Goal: Task Accomplishment & Management: Manage account settings

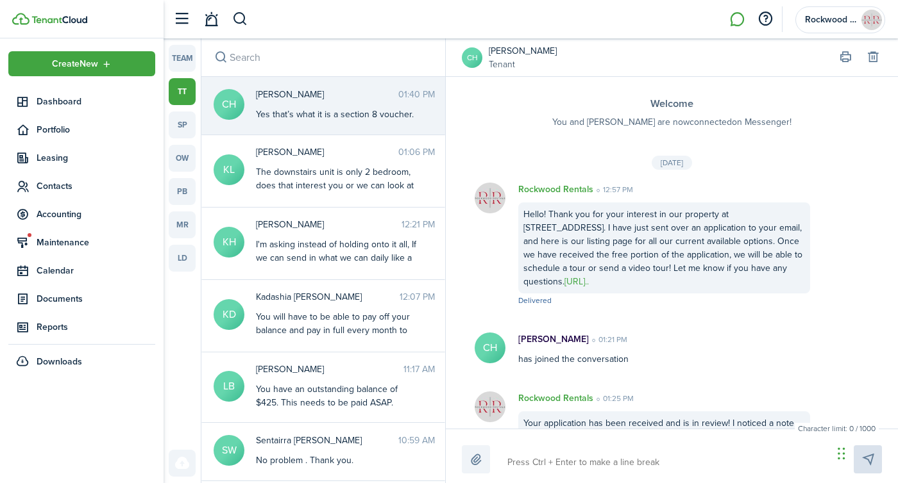
scroll to position [142, 0]
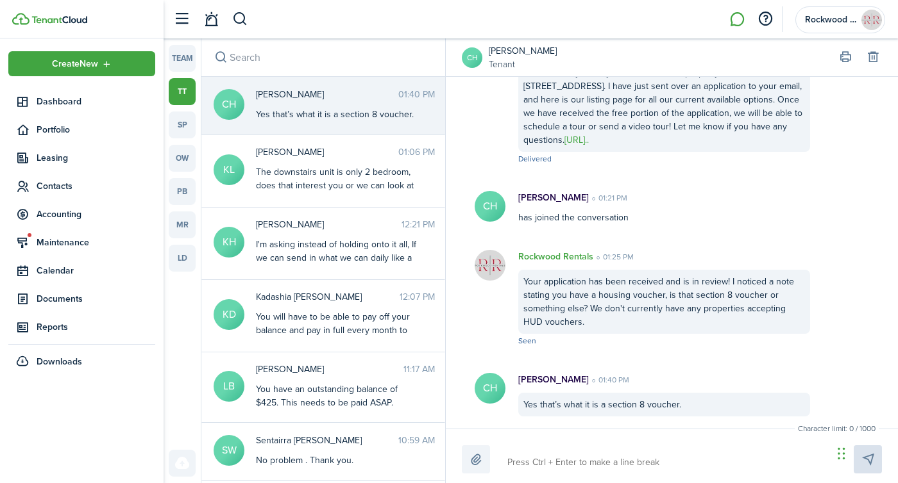
click at [579, 469] on textarea at bounding box center [665, 463] width 325 height 22
type textarea "I"
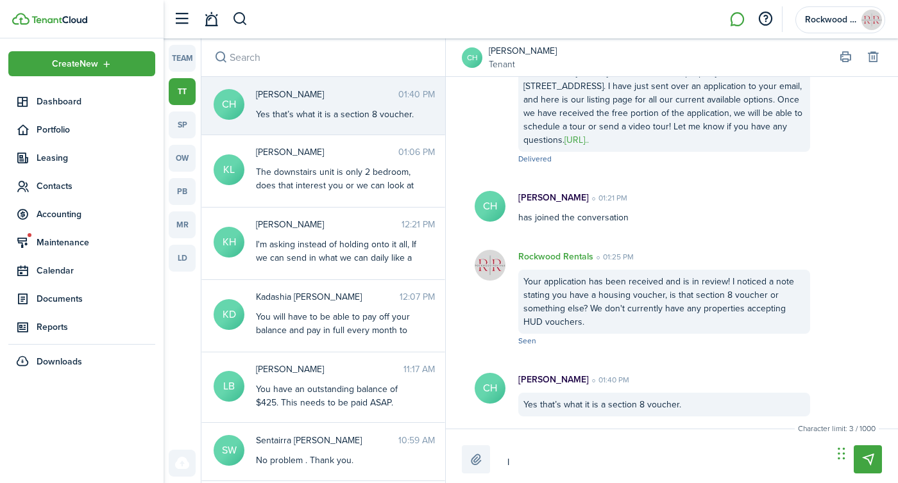
type textarea "I a"
type textarea "I am"
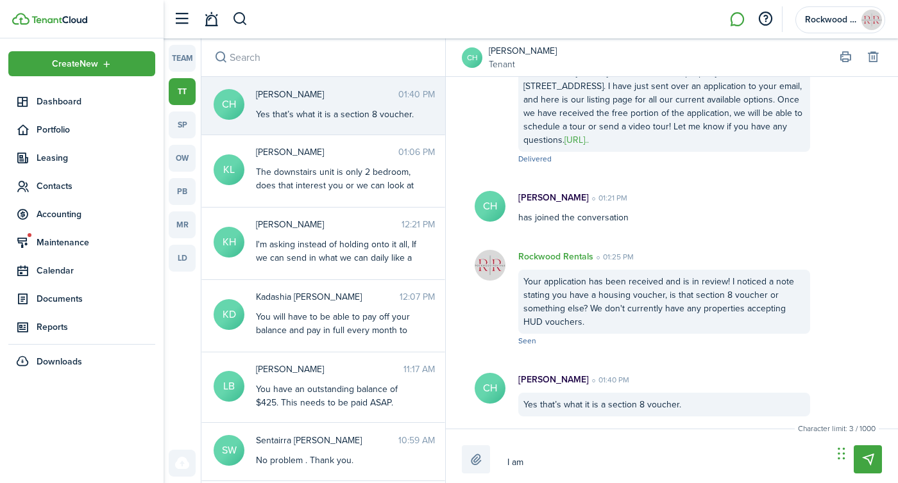
type textarea "I am"
type textarea "I am s"
type textarea "I am so"
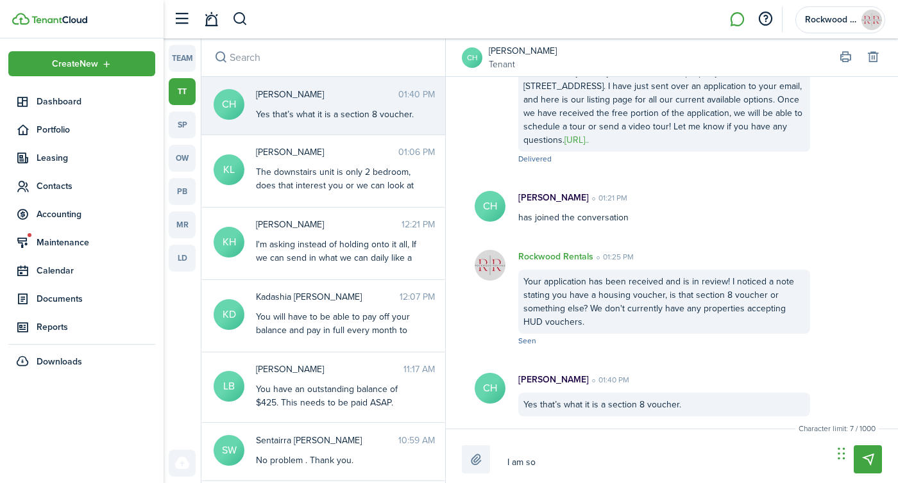
type textarea "I am so s"
type textarea "I am so so"
type textarea "I am so sor"
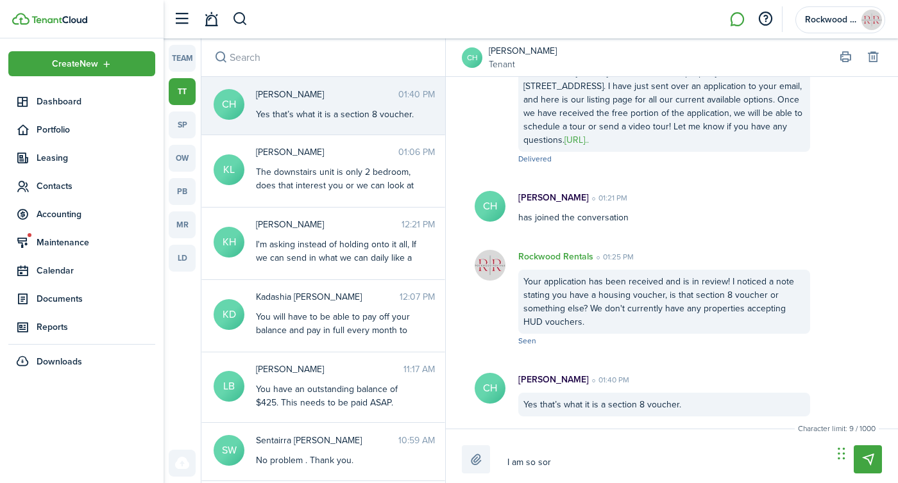
type textarea "I am so sor"
type textarea "I am so sorr"
type textarea "I am so sorry"
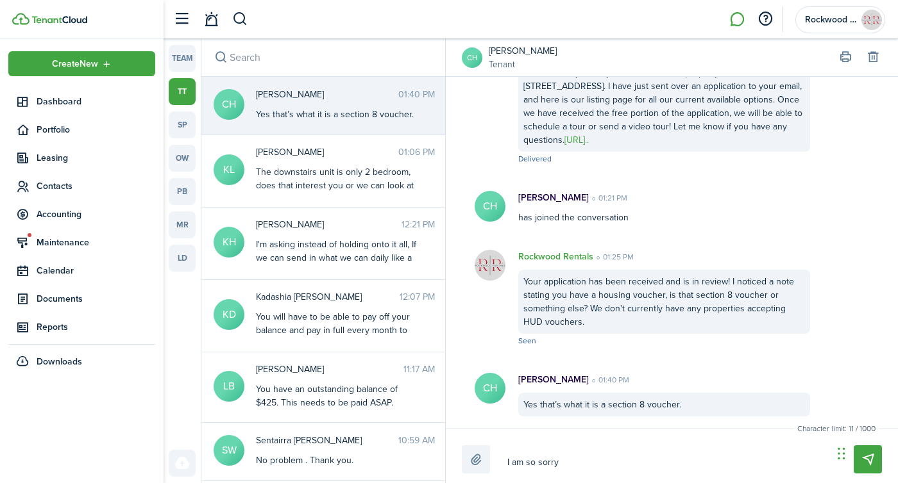
type textarea "I am so sorry"
type textarea "I am so sorry w"
type textarea "I am so sorry we"
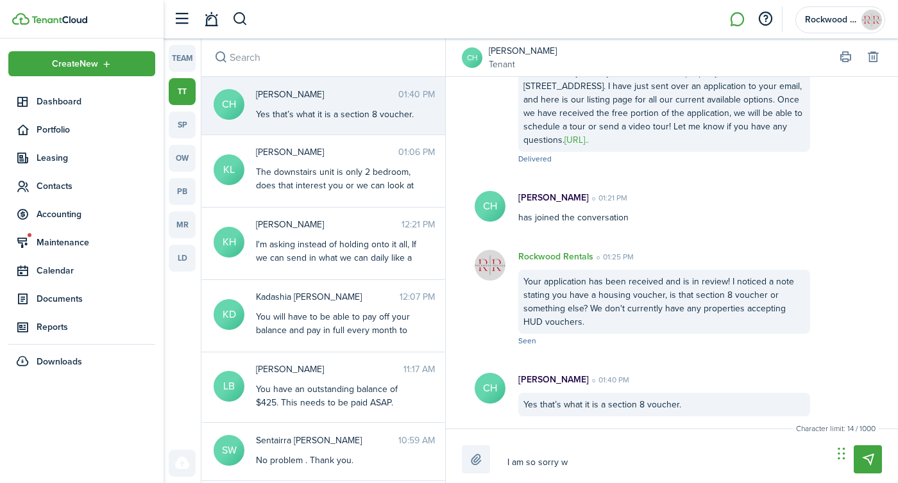
type textarea "I am so sorry we"
type textarea "I am so sorry we d"
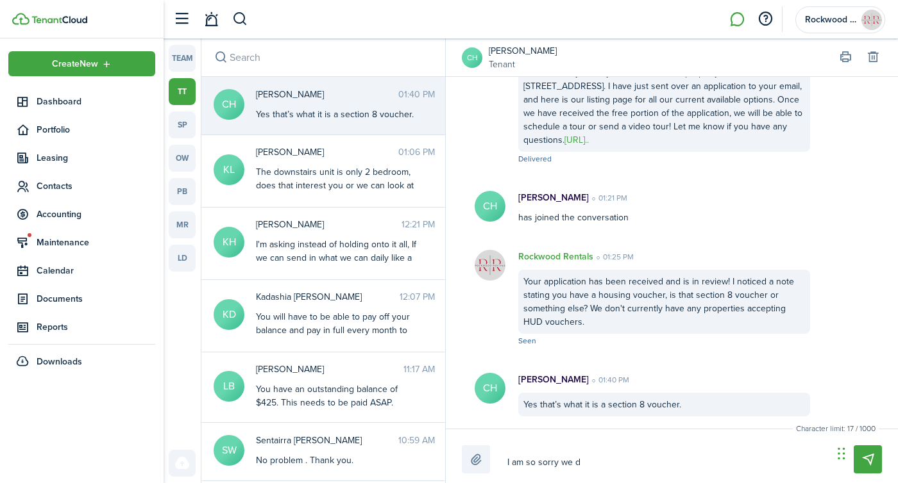
type textarea "I am so sorry we do"
type textarea "I am so sorry we don"
type textarea "I am so sorry we don'"
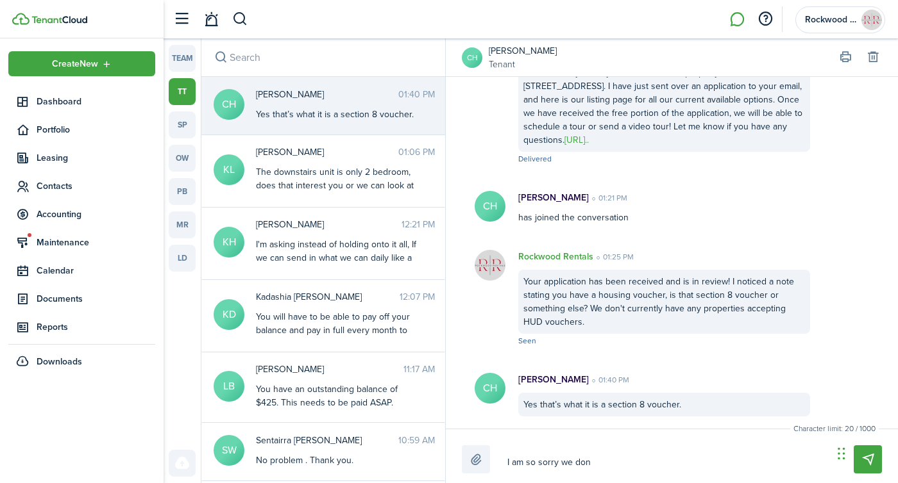
type textarea "I am so sorry we don'"
type textarea "I am so sorry we don't"
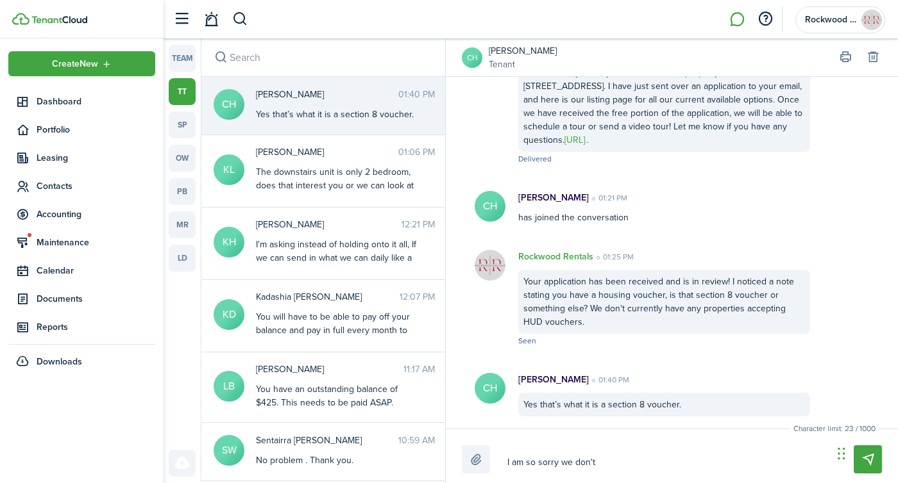
type textarea "I am so sorry we don't u"
type textarea "I am so sorry we don't"
type textarea "I am so sorry we don't c"
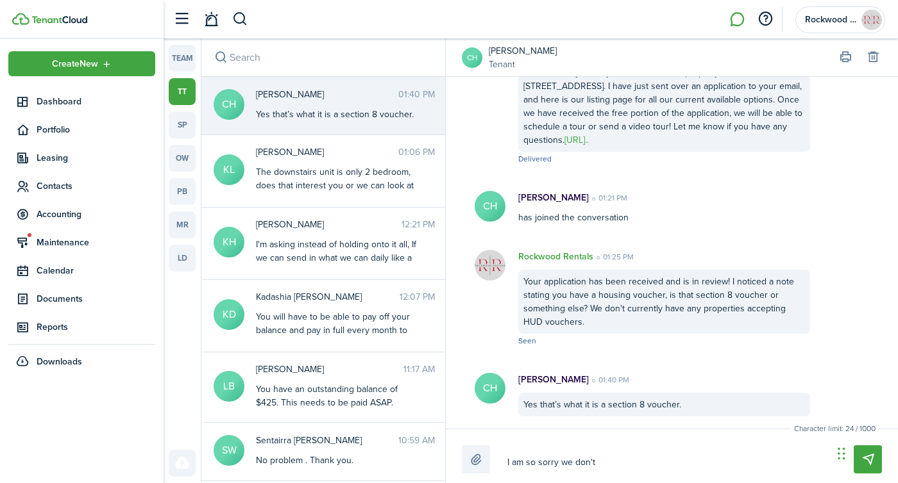
type textarea "I am so sorry we don't c"
type textarea "I am so sorry we don't cu"
type textarea "I am so sorry we don't cur"
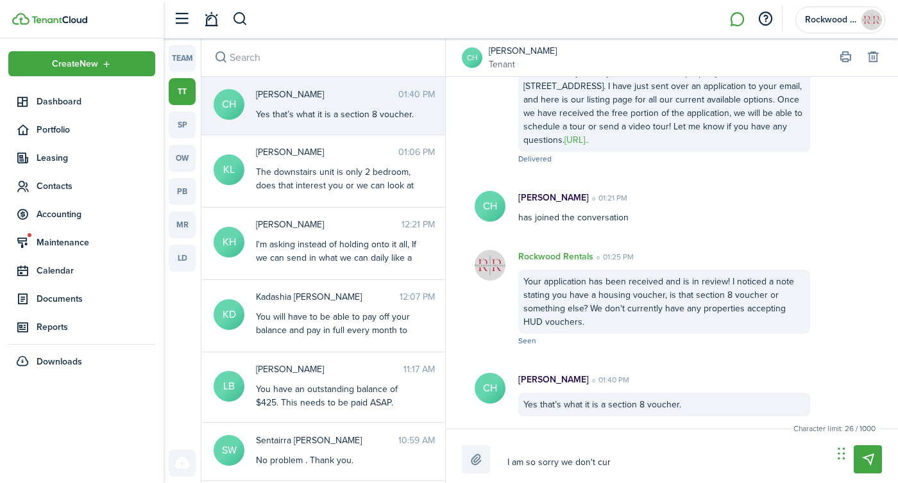
type textarea "I am so sorry we don't curr"
type textarea "I am so sorry we don't curre"
type textarea "I am so sorry we don't curren"
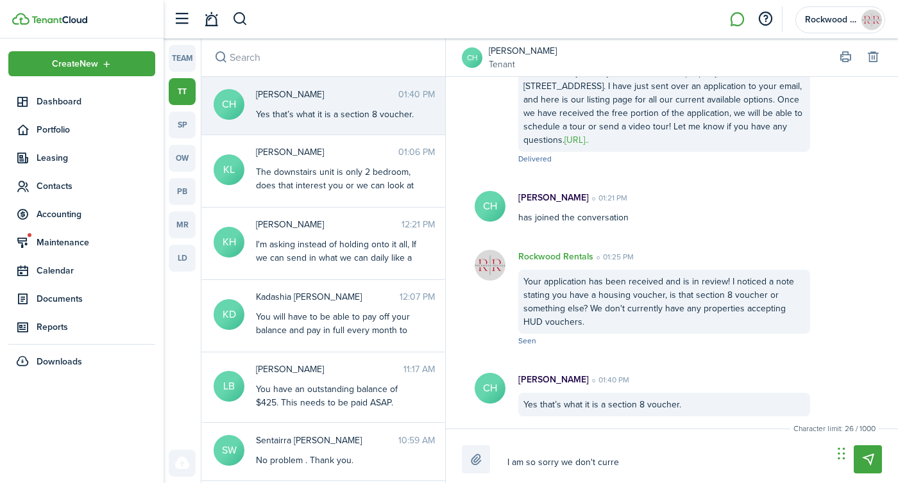
type textarea "I am so sorry we don't curren"
type textarea "I am so sorry we don't current"
type textarea "I am so sorry we don't currentl"
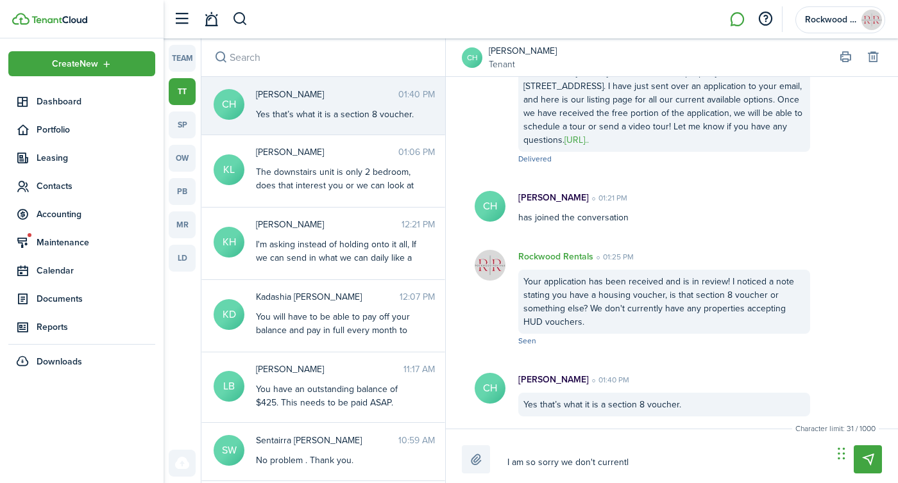
type textarea "I am so sorry we don't currently"
type textarea "I am so sorry we don't currently h"
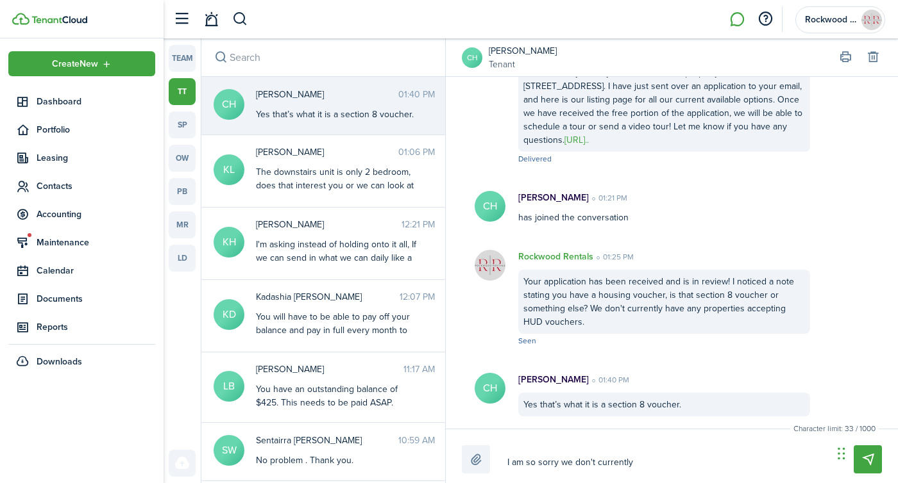
type textarea "I am so sorry we don't currently h"
type textarea "I am so sorry we don't currently ha"
type textarea "I am so sorry we don't currently hav"
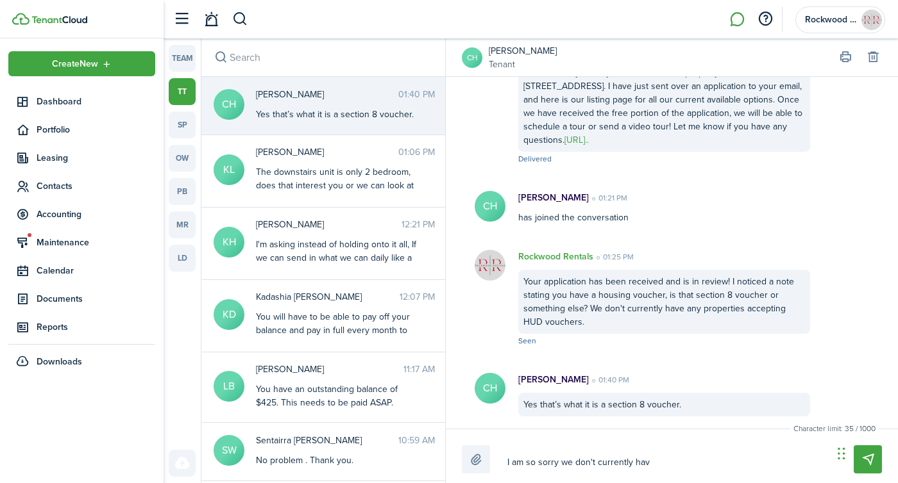
type textarea "I am so sorry we don't currently have"
type textarea "I am so sorry we don't currently have a"
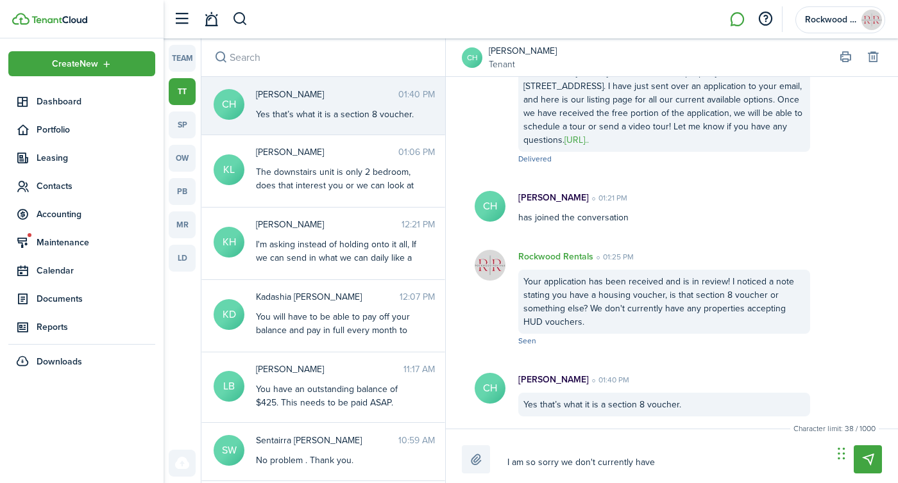
type textarea "I am so sorry we don't currently have a"
type textarea "I am so sorry we don't currently have an"
type textarea "I am so sorry we don't currently have any"
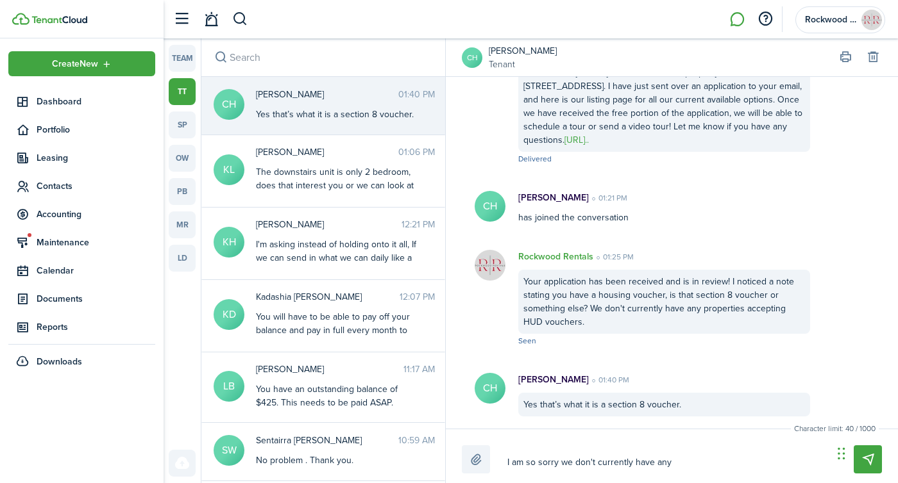
type textarea "I am so sorry we don't currently have any"
type textarea "I am so sorry we don't currently have any p"
type textarea "I am so sorry we don't currently have any pr"
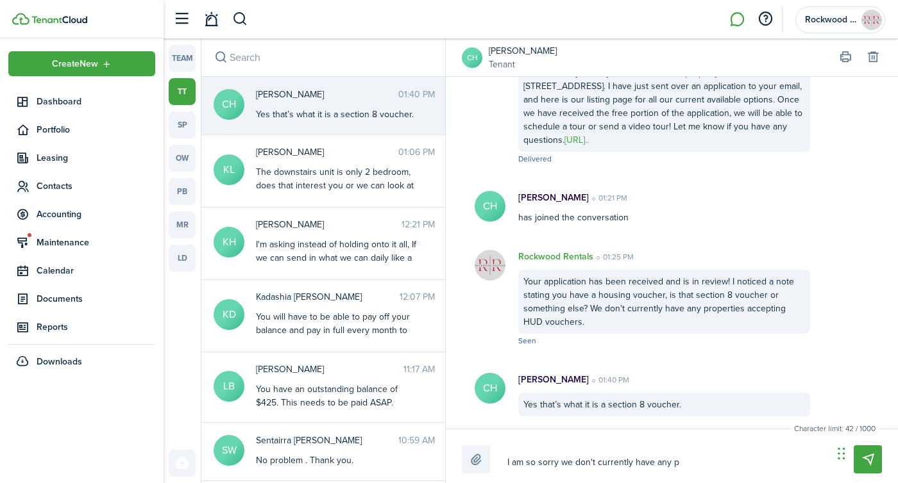
type textarea "I am so sorry we don't currently have any pr"
type textarea "I am so sorry we don't currently have any pro"
type textarea "I am so sorry we don't currently have any prop"
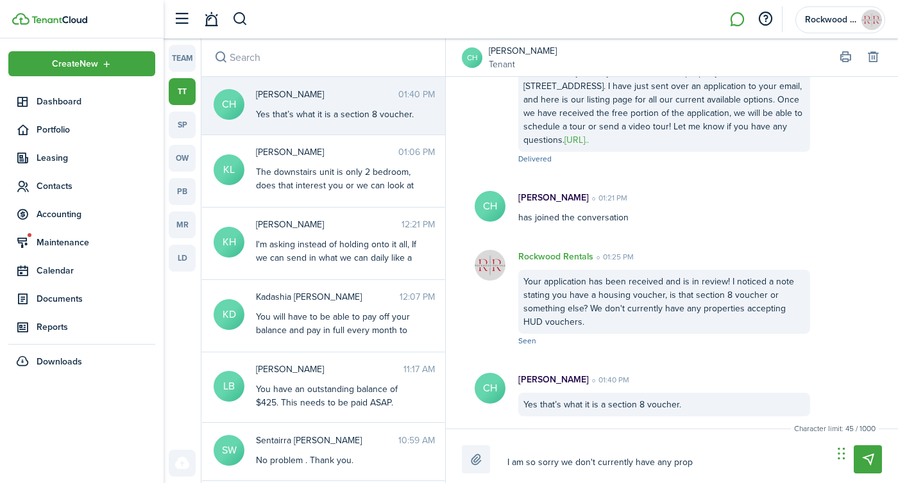
type textarea "I am so sorry we don't currently have any prope"
type textarea "I am so sorry we don't currently have any proper"
type textarea "I am so sorry we don't currently have any properi"
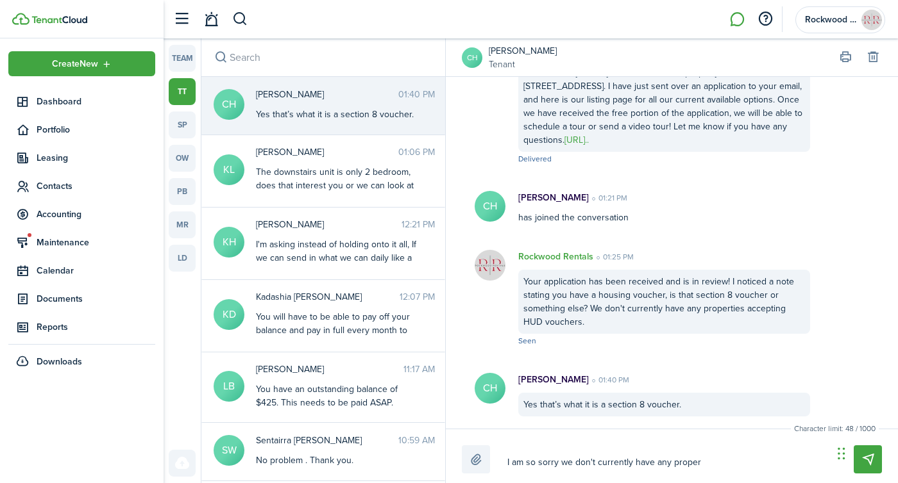
type textarea "I am so sorry we don't currently have any properi"
type textarea "I am so sorry we don't currently have any properit"
type textarea "I am so sorry we don't currently have any properite"
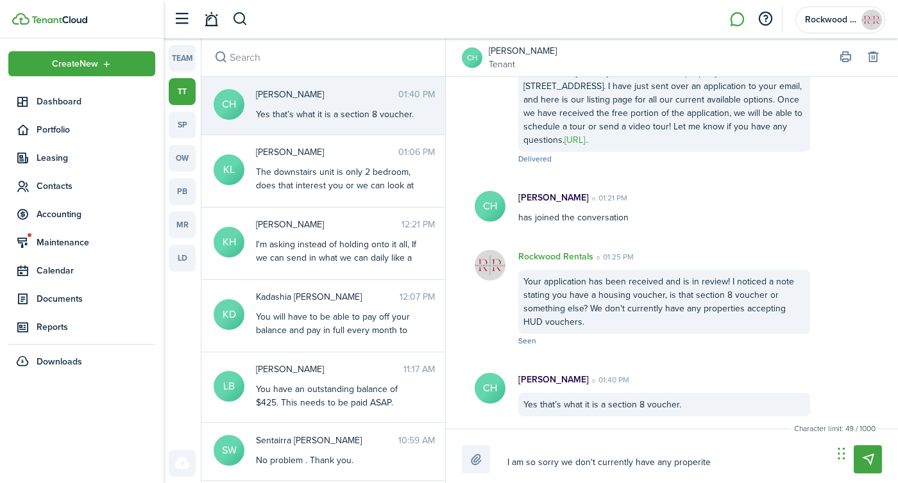
type textarea "I am so sorry we don't currently have any properites"
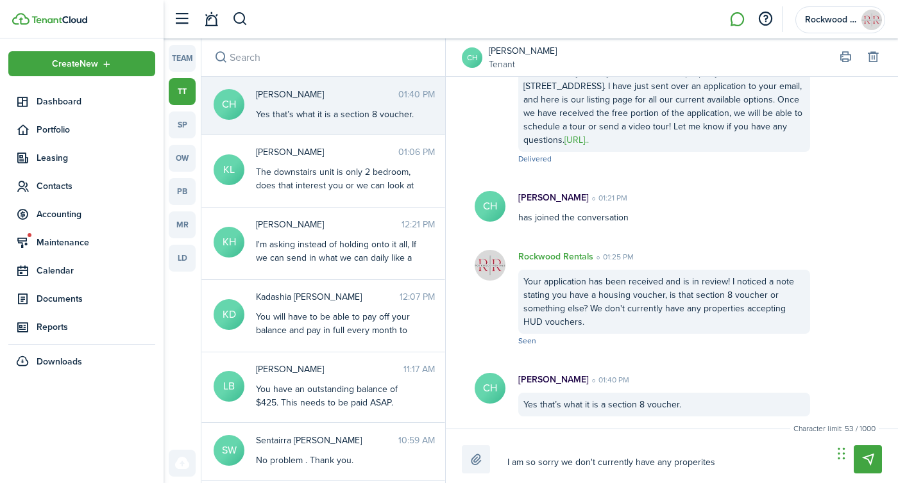
type textarea "I am so sorry we don't currently have any properites"
type textarea "I am so sorry we don't currently have any properite"
type textarea "I am so sorry we don't currently have any properit"
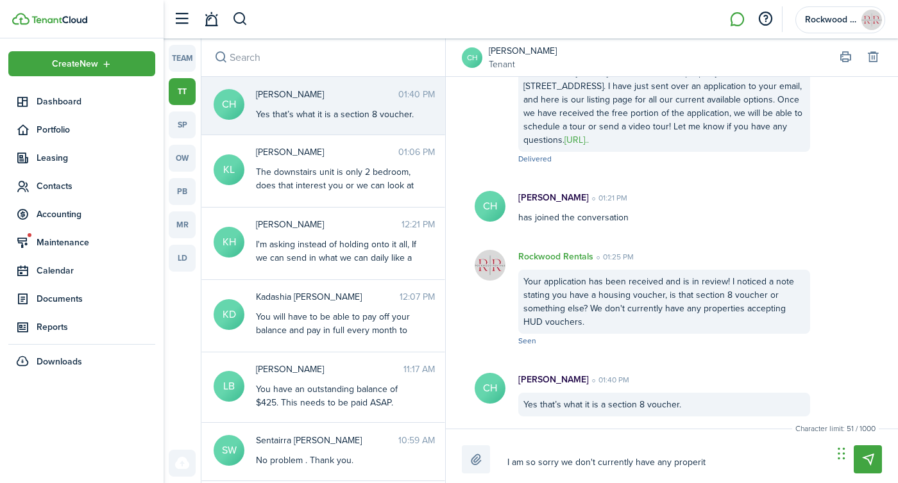
type textarea "I am so sorry we don't currently have any properi"
type textarea "I am so sorry we don't currently have any proper"
type textarea "I am so sorry we don't currently have any propert"
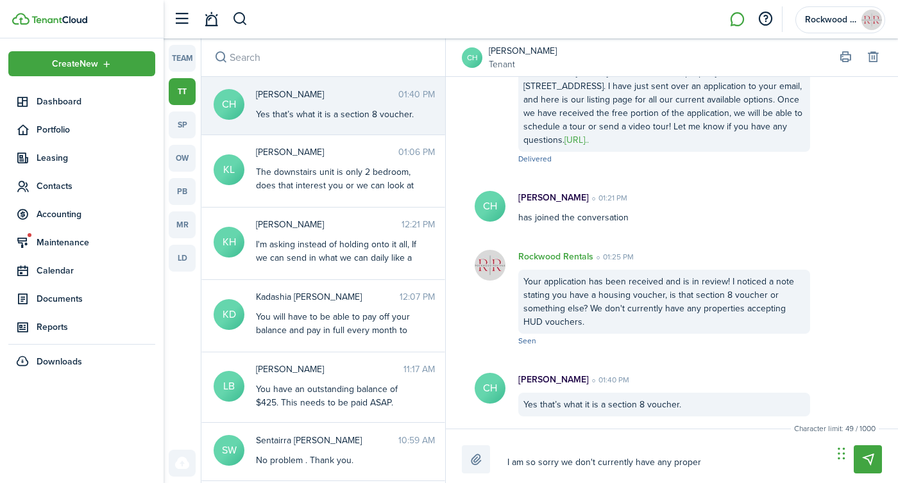
type textarea "I am so sorry we don't currently have any propert"
type textarea "I am so sorry we don't currently have any propertei"
type textarea "I am so sorry we don't currently have any properteis"
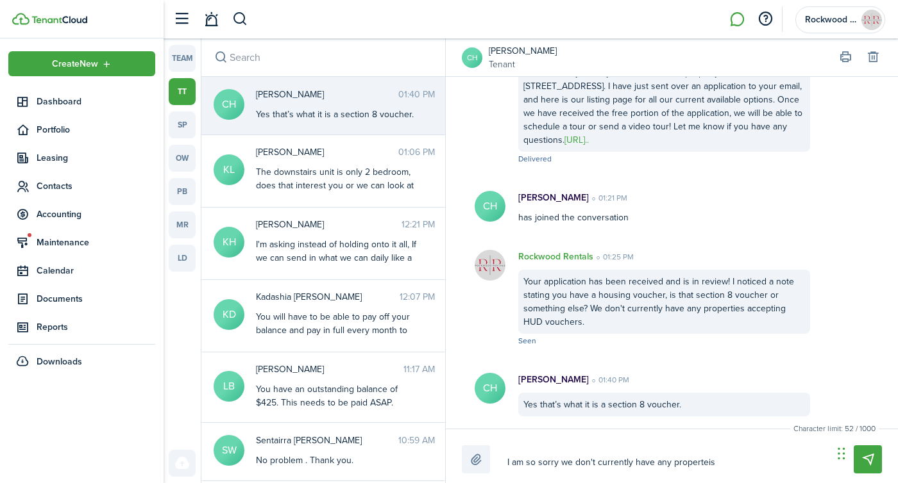
type textarea "I am so sorry we don't currently have any properteis"
type textarea "I am so sorry we don't currently have any propertei"
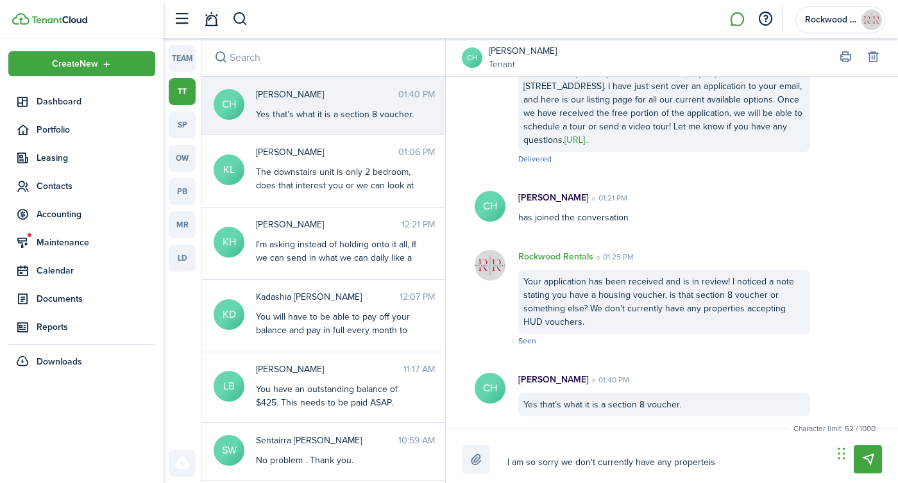
type textarea "I am so sorry we don't currently have any propertei"
type textarea "I am so sorry we don't currently have any properte"
type textarea "I am so sorry we don't currently have any propert"
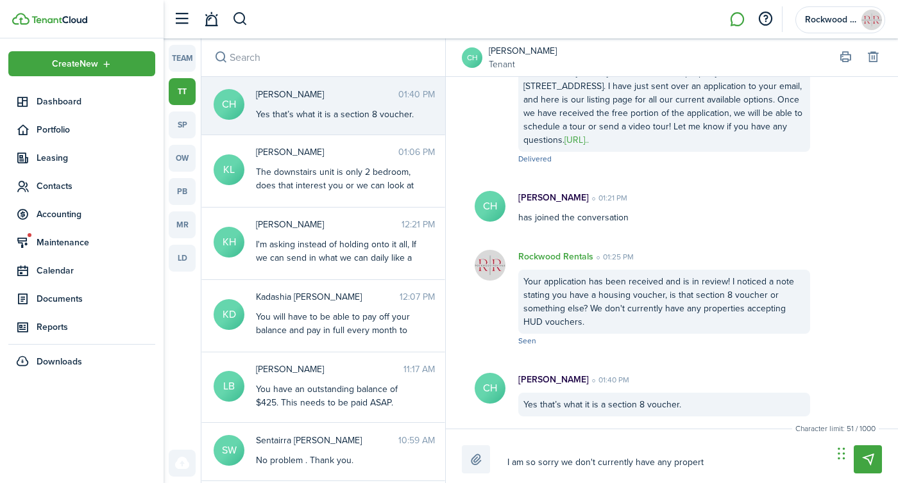
type textarea "I am so sorry we don't currently have any properti"
type textarea "I am so sorry we don't currently have any propertie"
type textarea "I am so sorry we don't currently have any properties"
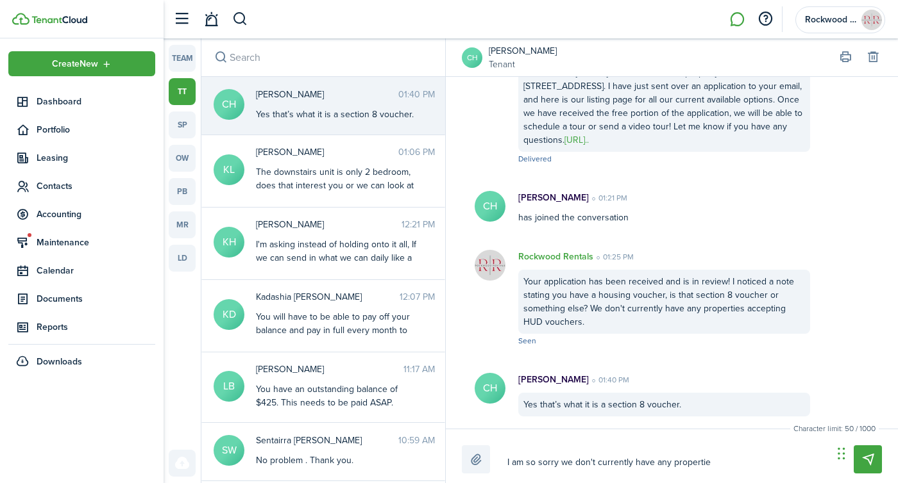
type textarea "I am so sorry we don't currently have any properties"
type textarea "I am so sorry we don't currently have any properties a"
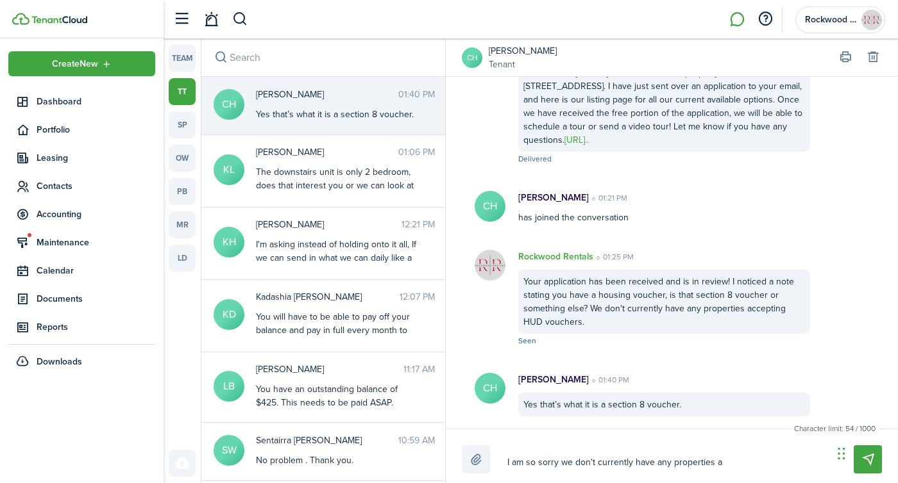
type textarea "I am so sorry we don't currently have any properties ac"
type textarea "I am so sorry we don't currently have any properties acc"
type textarea "I am so sorry we don't currently have any properties acce"
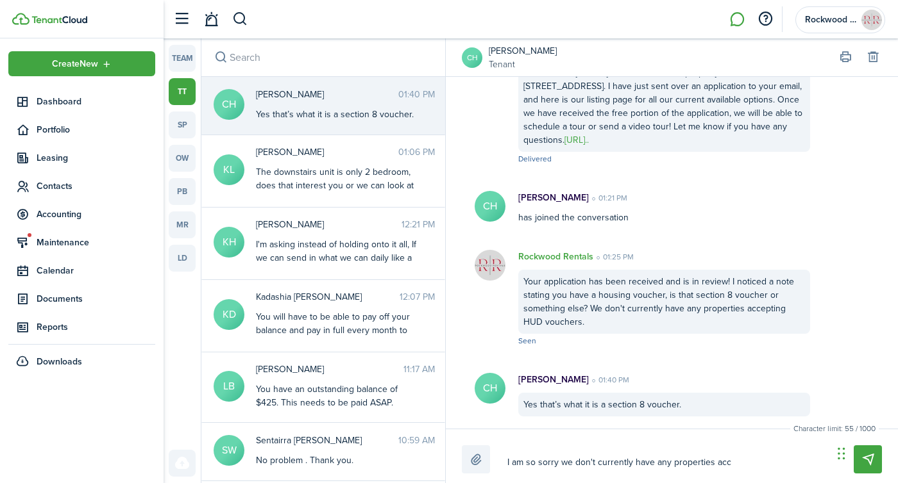
type textarea "I am so sorry we don't currently have any properties acce"
type textarea "I am so sorry we don't currently have any properties accep"
type textarea "I am so sorry we don't currently have any properties accept"
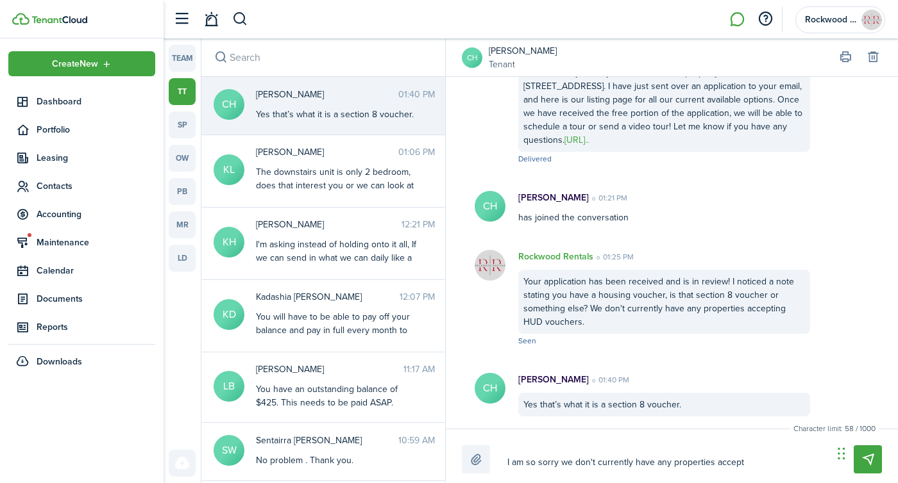
type textarea "I am so sorry we don't currently have any properties accepti"
type textarea "I am so sorry we don't currently have any properties acceptin"
type textarea "I am so sorry we don't currently have any properties accepting"
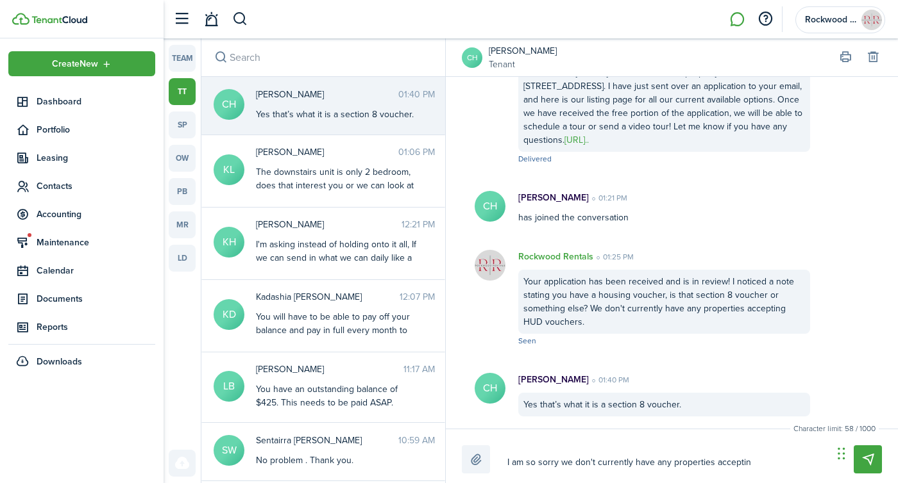
type textarea "I am so sorry we don't currently have any properties accepting"
type textarea "I am so sorry we don't currently have any properties accepting t"
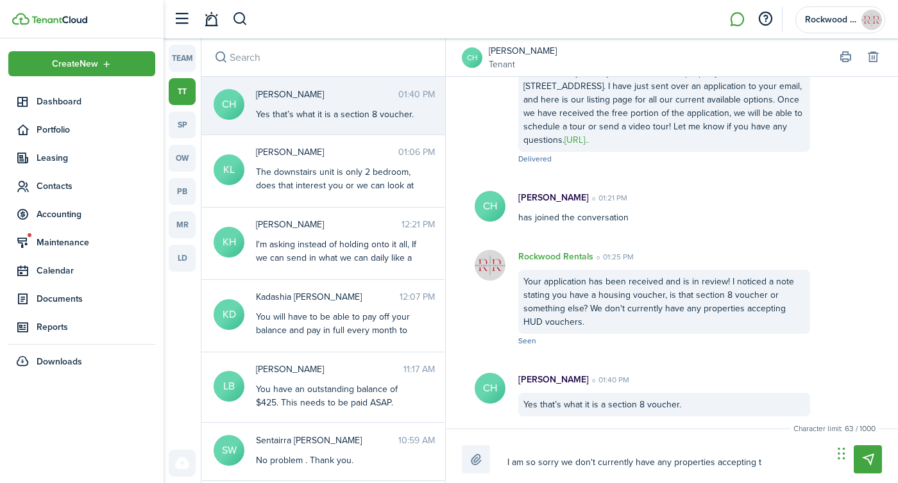
type textarea "I am so sorry we don't currently have any properties accepting th"
type textarea "I am so sorry we don't currently have any properties accepting tha"
type textarea "I am so sorry we don't currently have any properties accepting that"
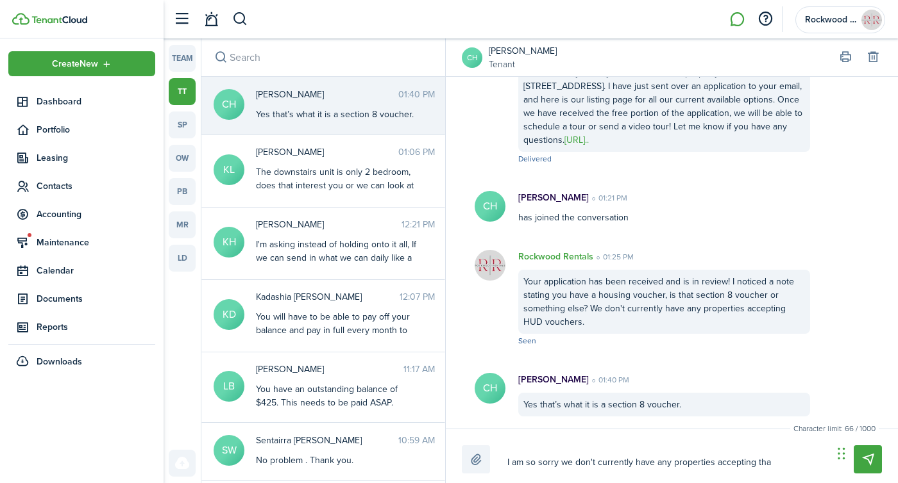
type textarea "I am so sorry we don't currently have any properties accepting that"
type textarea "I am so sorry we don't currently have any properties accepting that,"
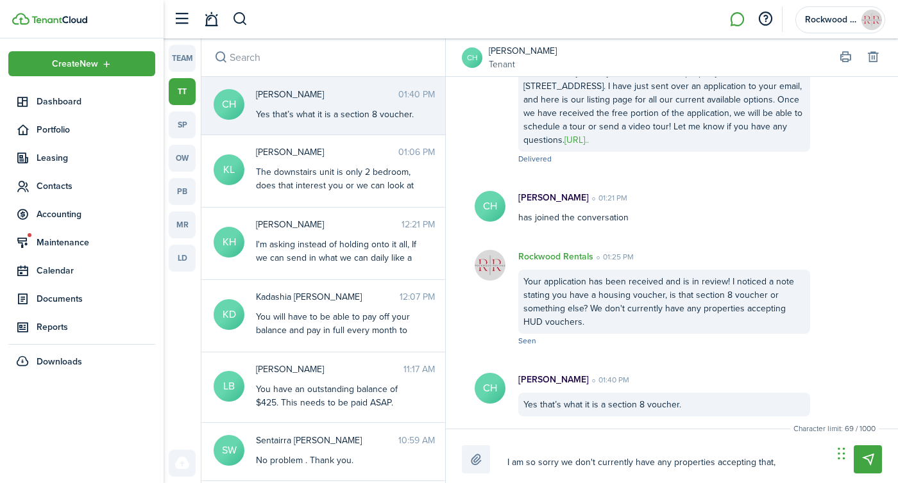
type textarea "I am so sorry we don't currently have any properties accepting that,"
type textarea "I am so sorry we don't currently have any properties accepting that"
type textarea "I am so sorry we don't currently have any properties accepting that."
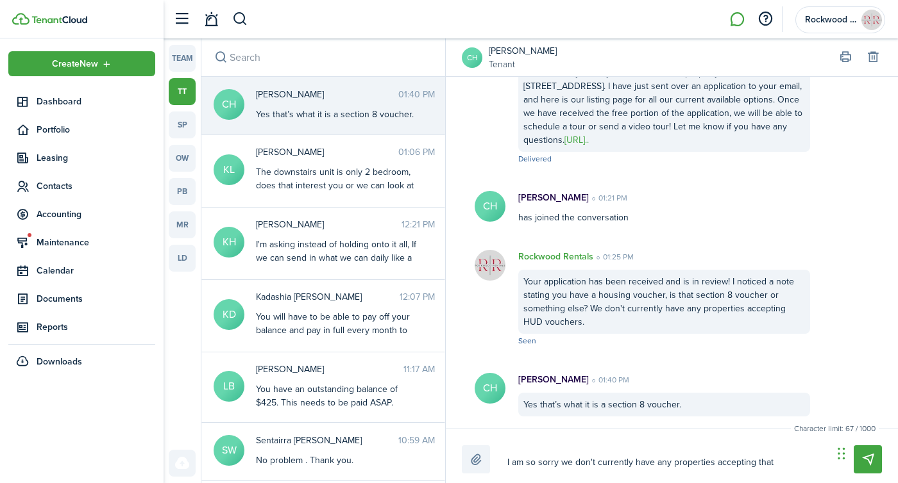
type textarea "I am so sorry we don't currently have any properties accepting that."
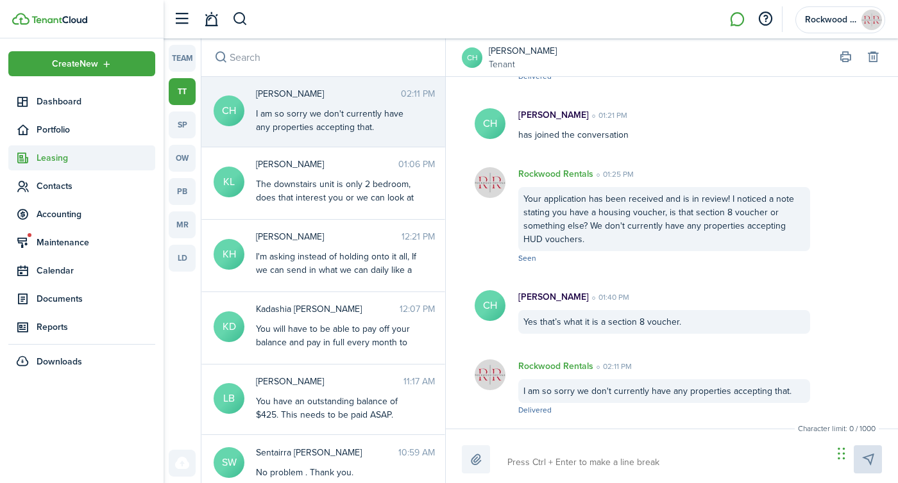
click at [65, 155] on span "Leasing" at bounding box center [96, 157] width 119 height 13
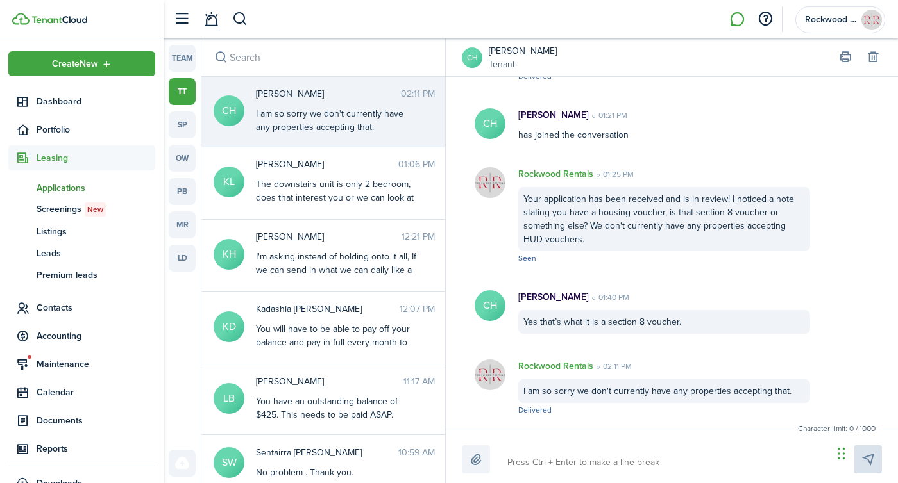
click at [66, 195] on link "ap Applications" at bounding box center [81, 188] width 147 height 22
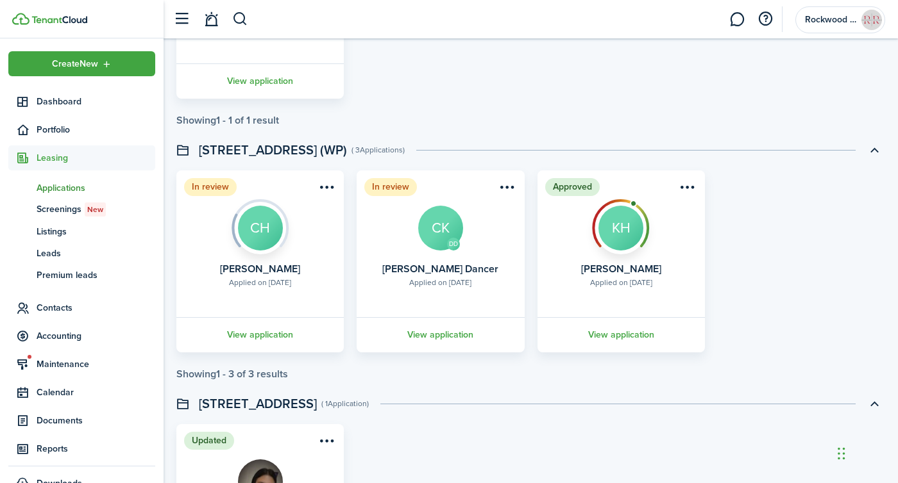
scroll to position [776, 0]
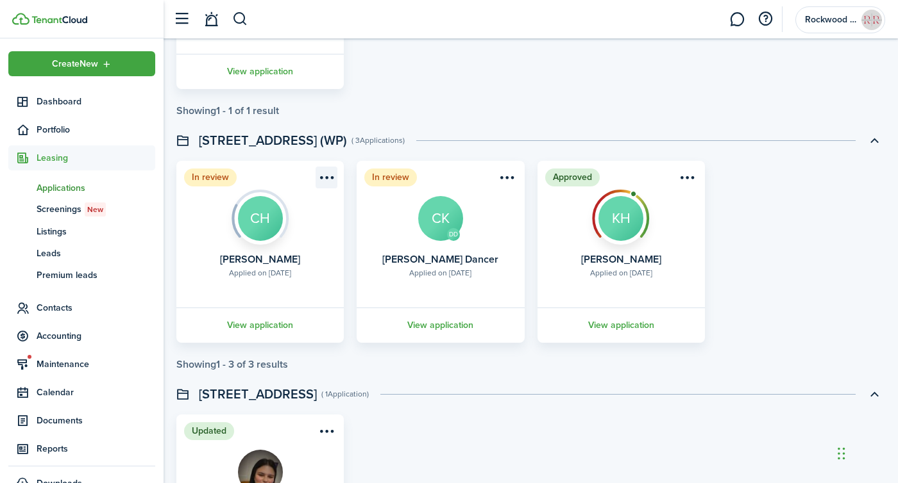
click at [330, 180] on menu-btn-icon "Open menu" at bounding box center [326, 178] width 22 height 22
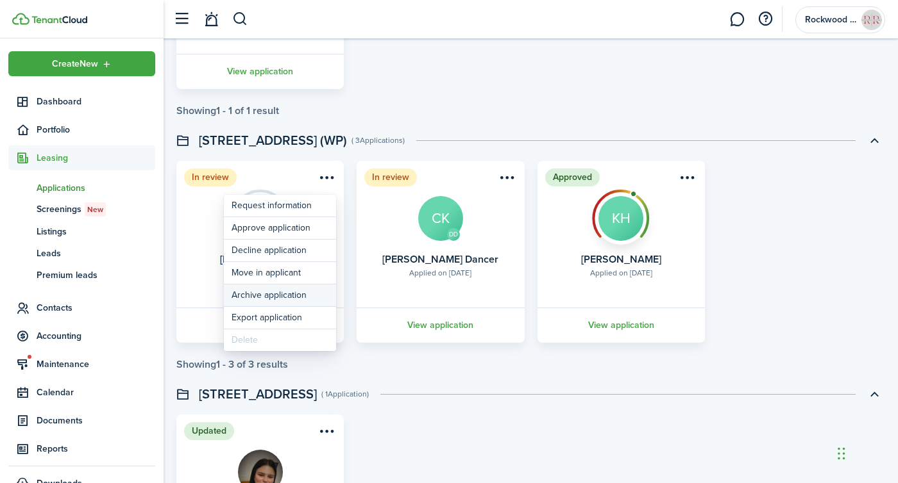
click at [253, 294] on button "Archive application" at bounding box center [280, 296] width 112 height 22
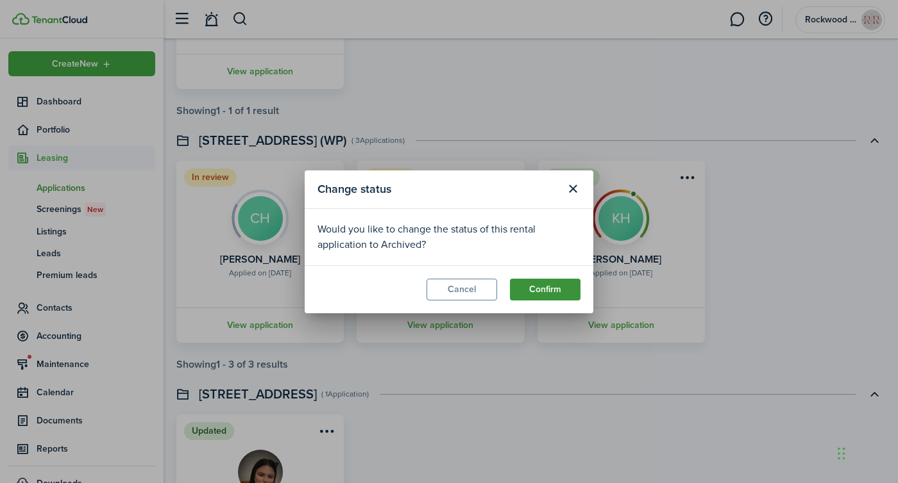
click at [532, 284] on button "Confirm" at bounding box center [545, 290] width 71 height 22
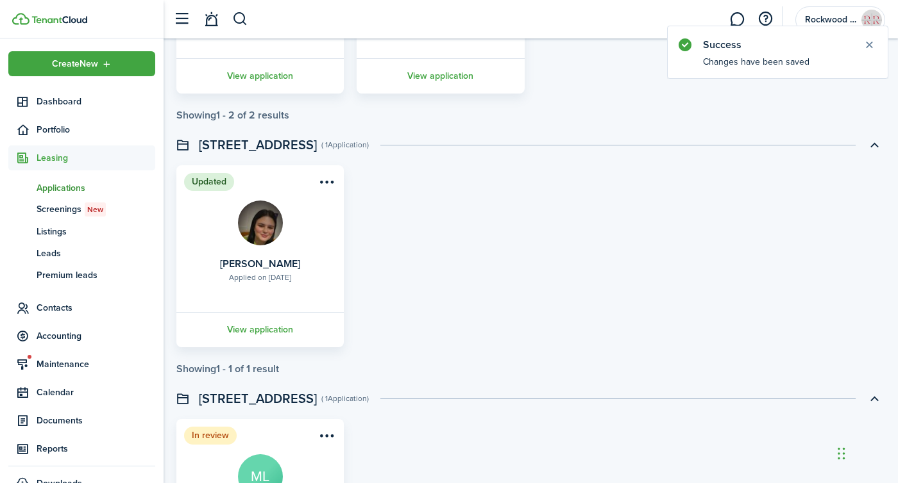
scroll to position [1026, 0]
click at [317, 182] on menu-btn-icon "Open menu" at bounding box center [326, 182] width 22 height 22
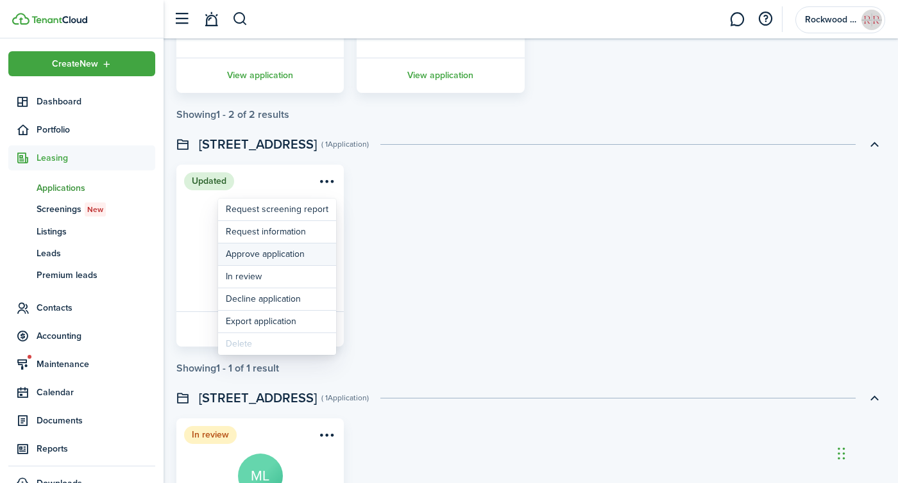
click at [280, 253] on button "Approve application" at bounding box center [277, 255] width 118 height 22
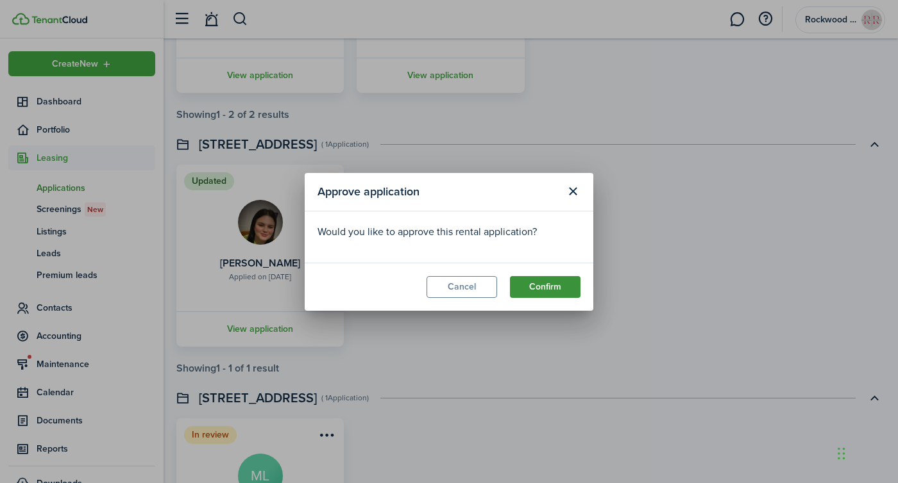
click at [550, 294] on button "Confirm" at bounding box center [545, 287] width 71 height 22
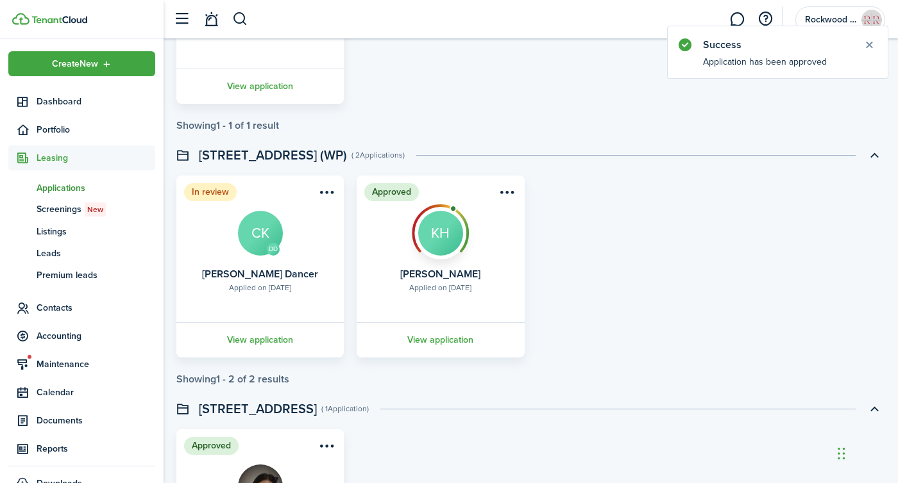
scroll to position [878, 0]
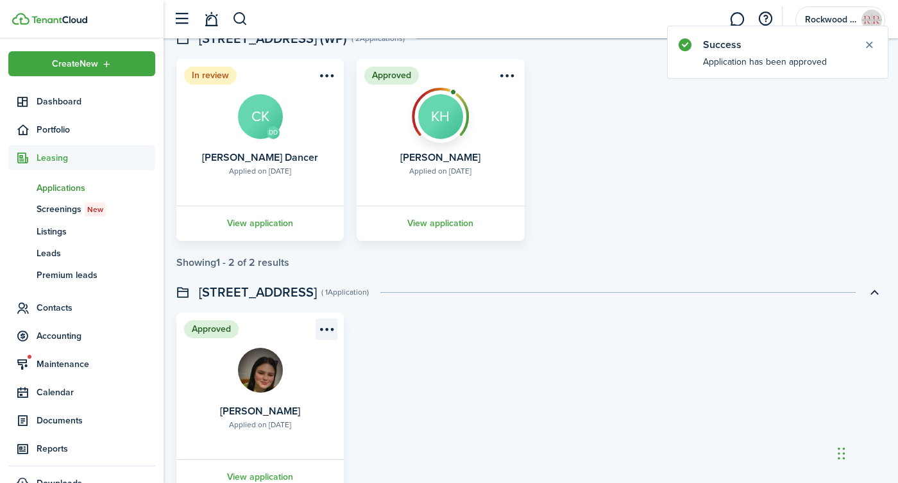
click at [325, 322] on menu-btn-icon "Open menu" at bounding box center [326, 330] width 22 height 22
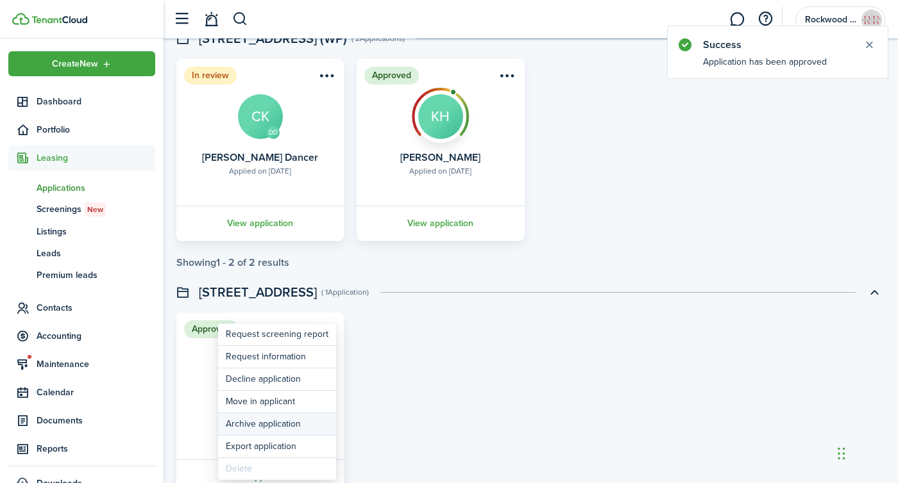
click at [244, 420] on button "Archive application" at bounding box center [277, 425] width 118 height 22
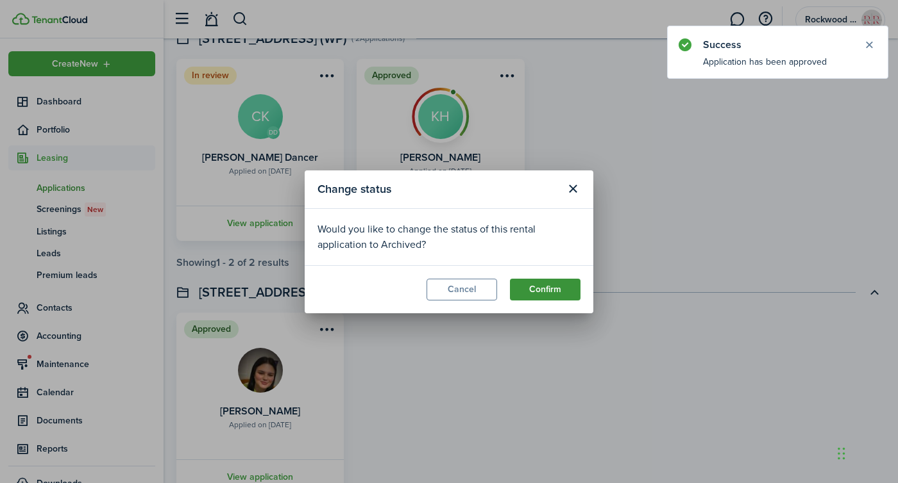
click at [557, 291] on button "Confirm" at bounding box center [545, 290] width 71 height 22
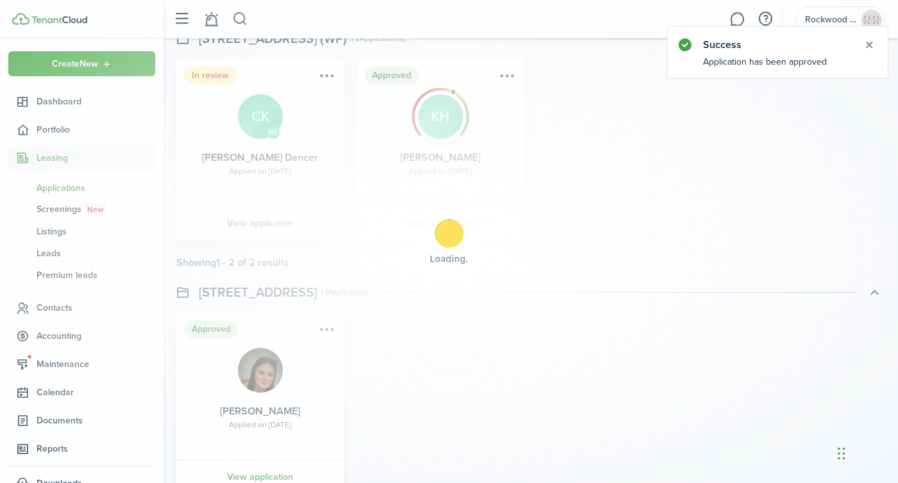
scroll to position [0, 0]
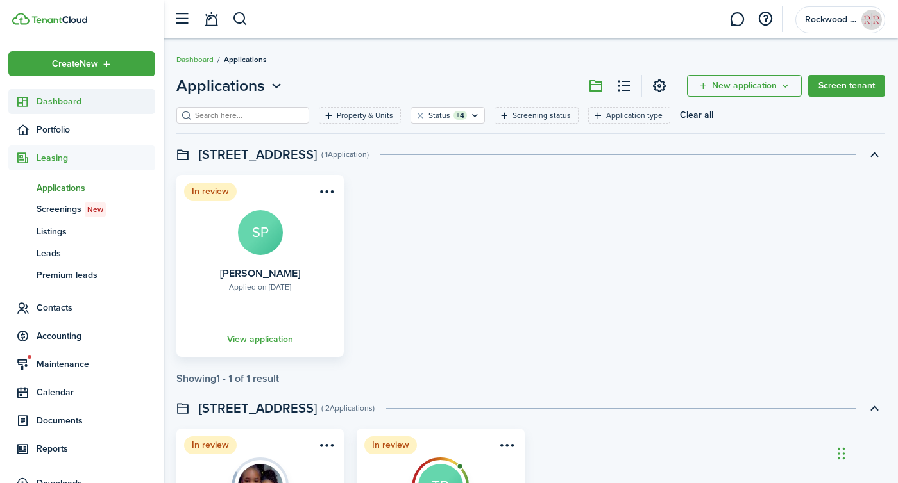
click at [53, 105] on span "Dashboard" at bounding box center [96, 101] width 119 height 13
